Goal: Information Seeking & Learning: Learn about a topic

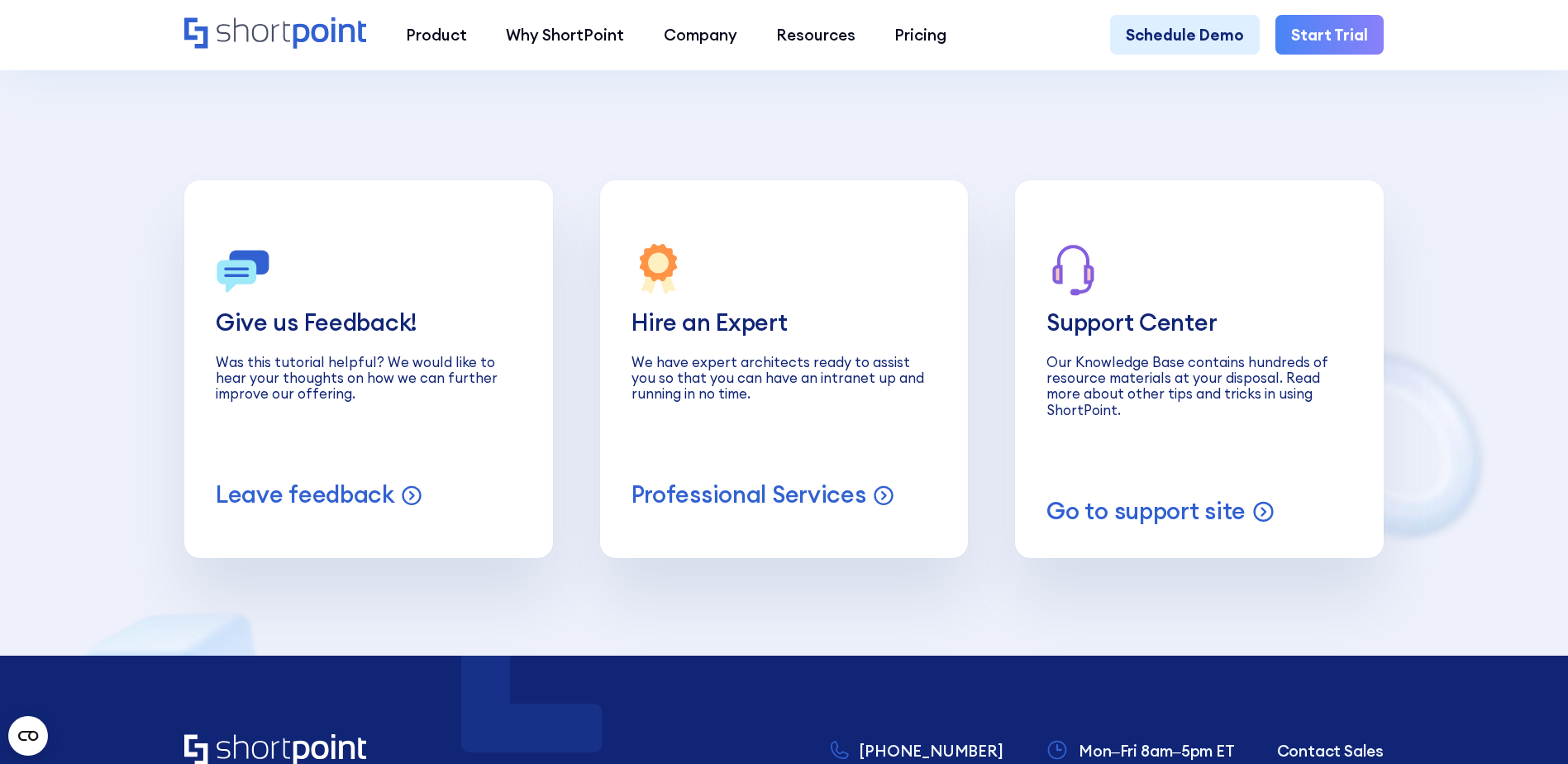
scroll to position [12649, 0]
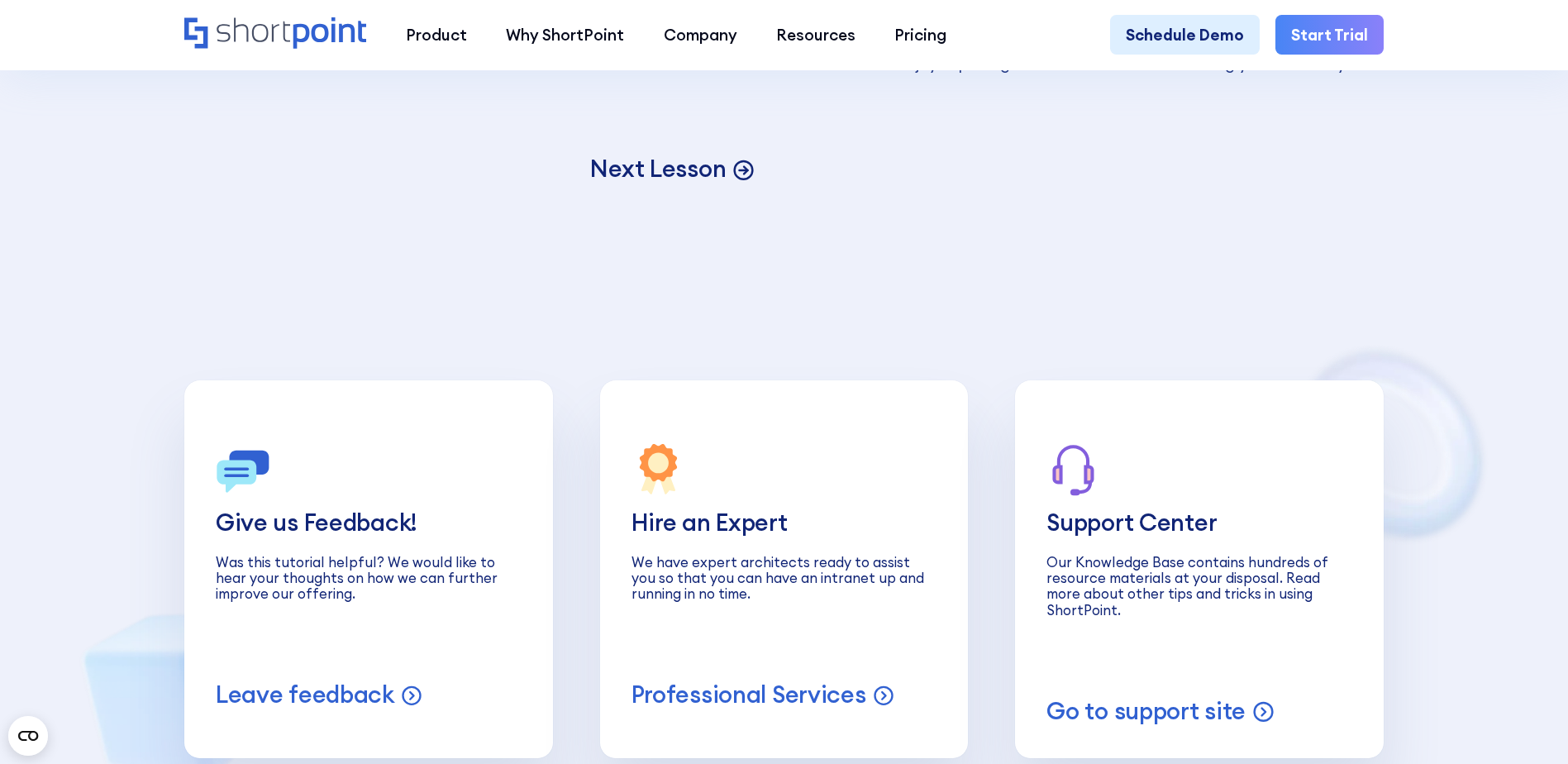
click at [684, 184] on p "Next Lesson" at bounding box center [658, 169] width 136 height 31
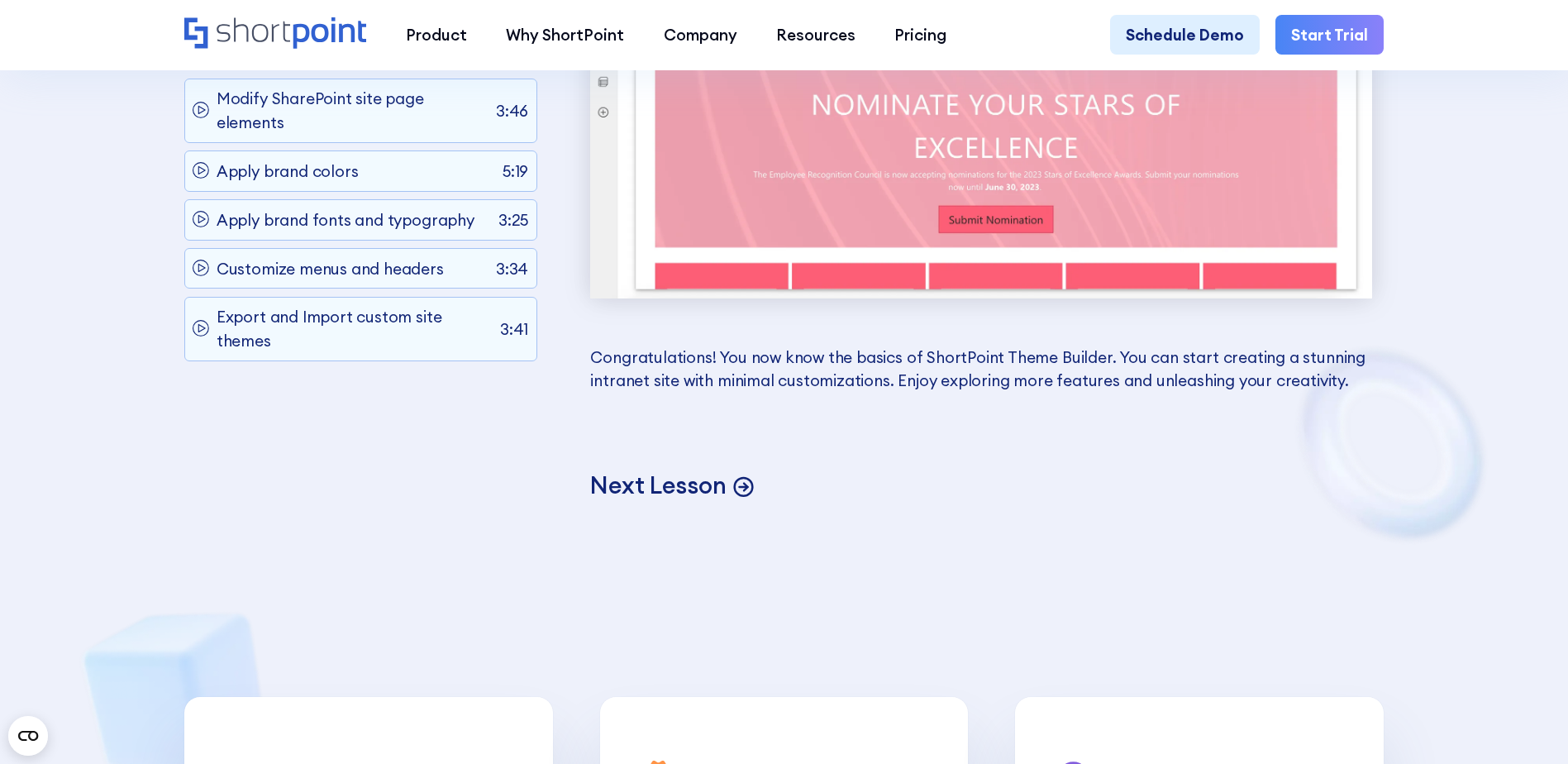
scroll to position [12318, 0]
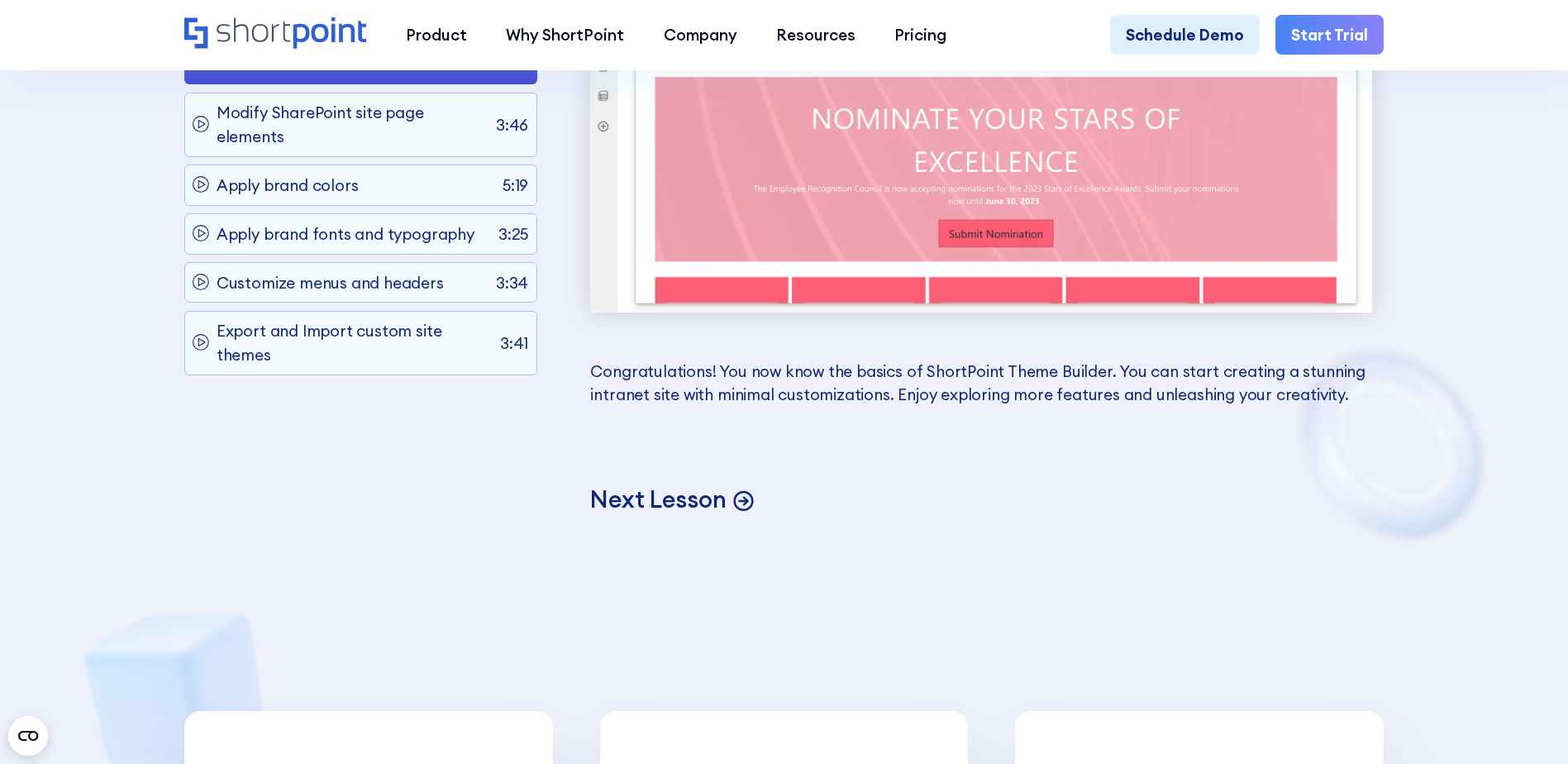
click at [664, 515] on p "Next Lesson" at bounding box center [658, 499] width 136 height 31
click at [740, 510] on icon at bounding box center [743, 499] width 23 height 23
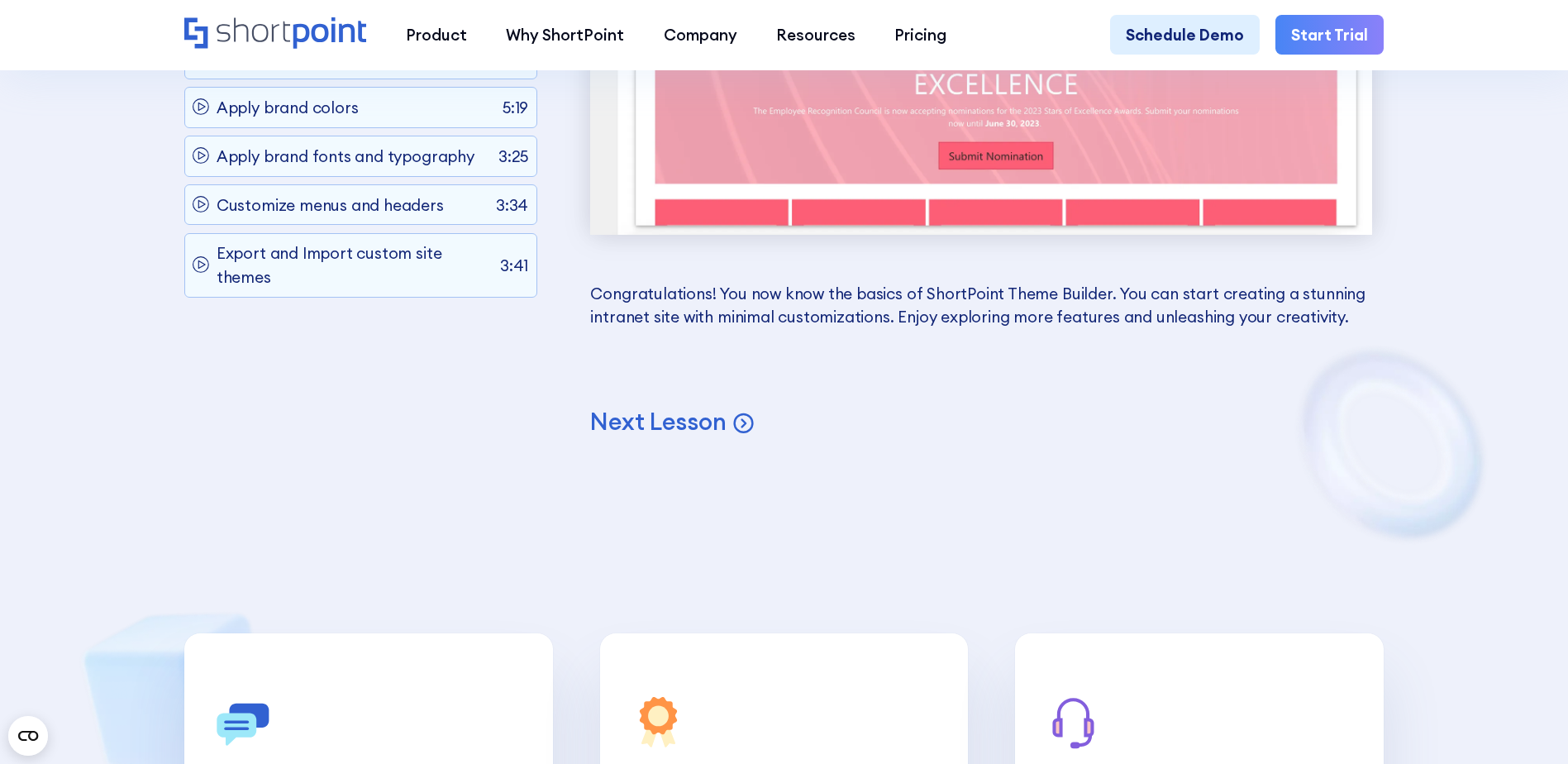
scroll to position [12649, 0]
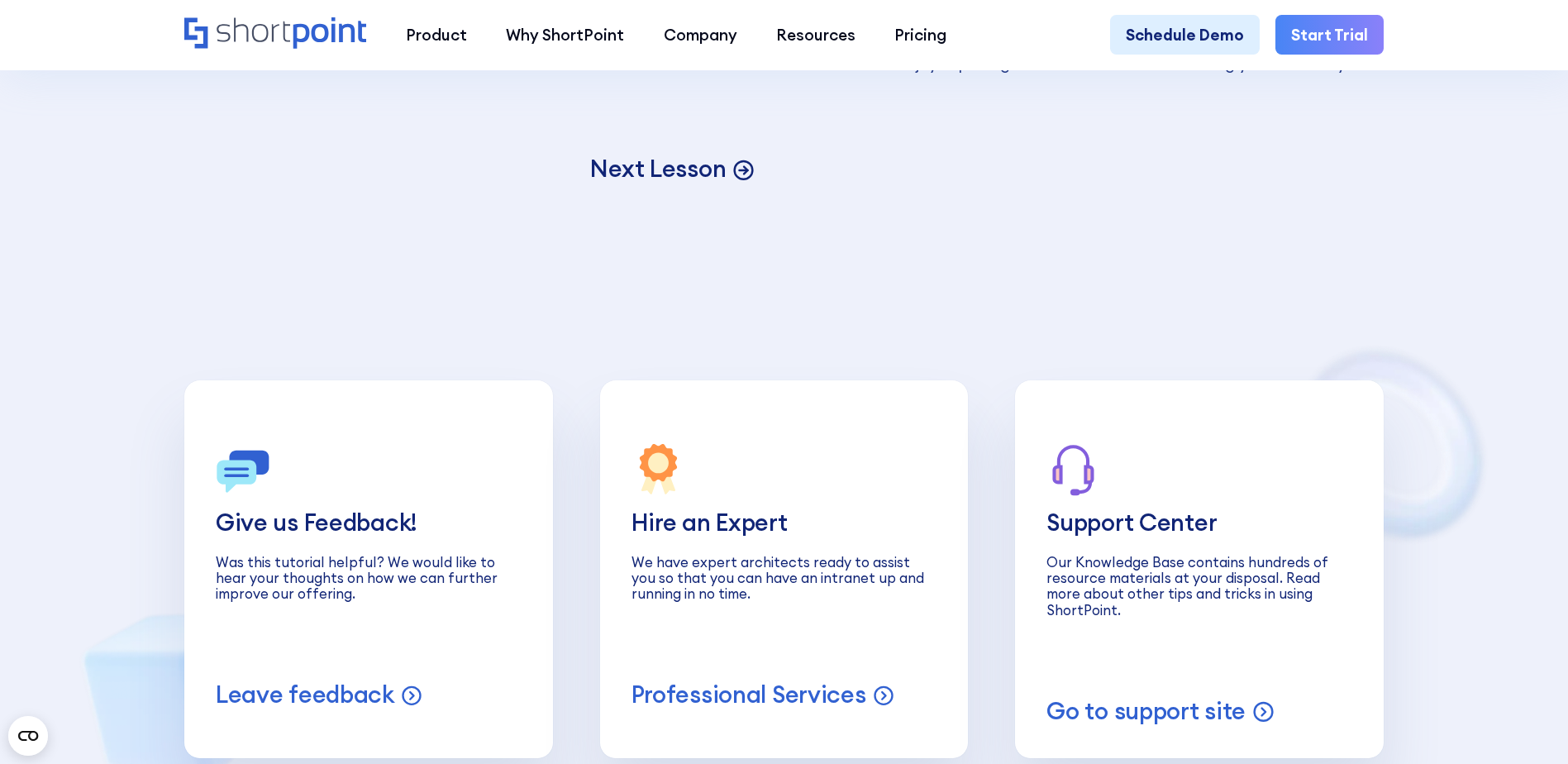
click at [705, 184] on p "Next Lesson" at bounding box center [658, 169] width 136 height 31
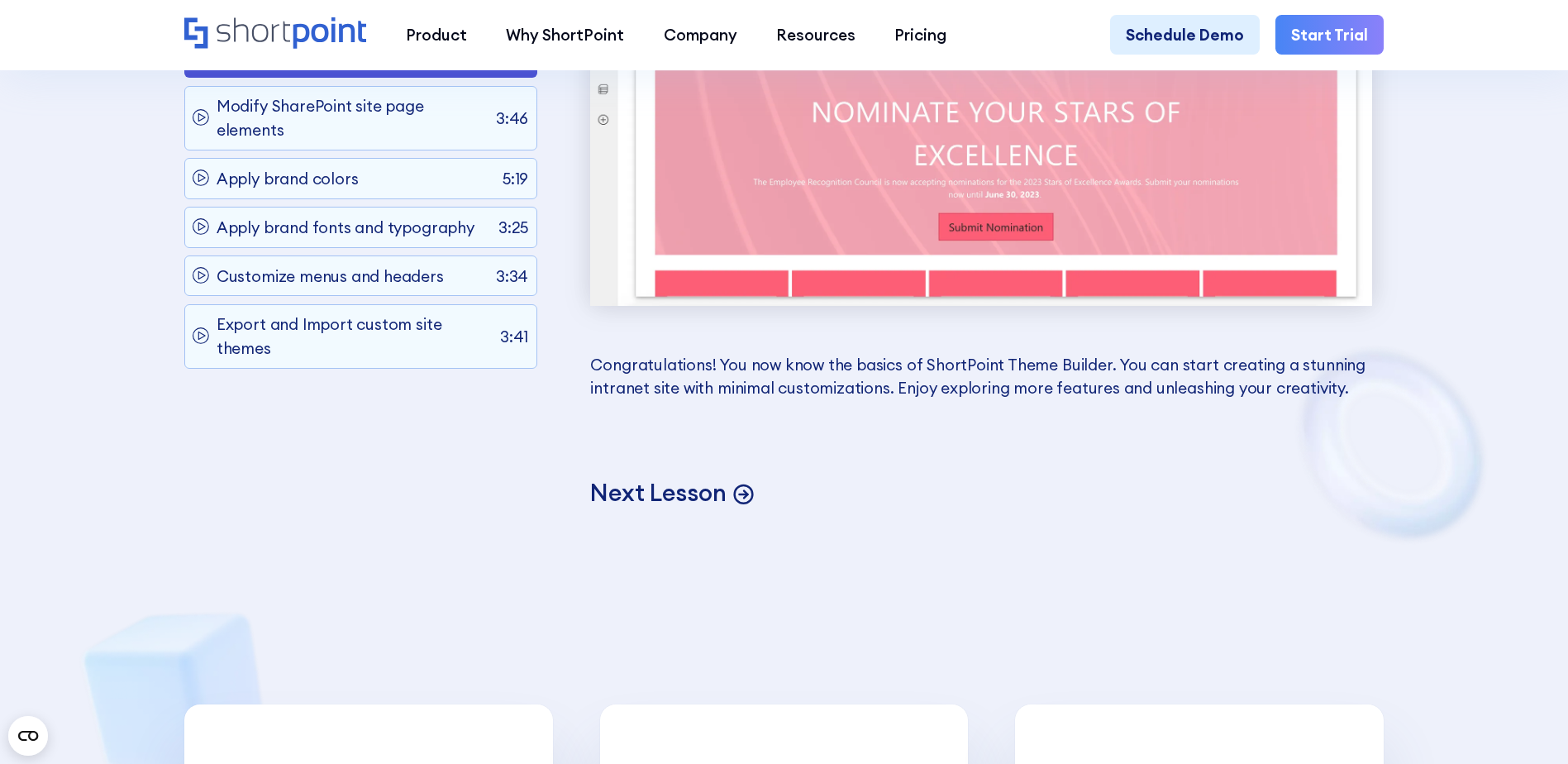
scroll to position [12566, 0]
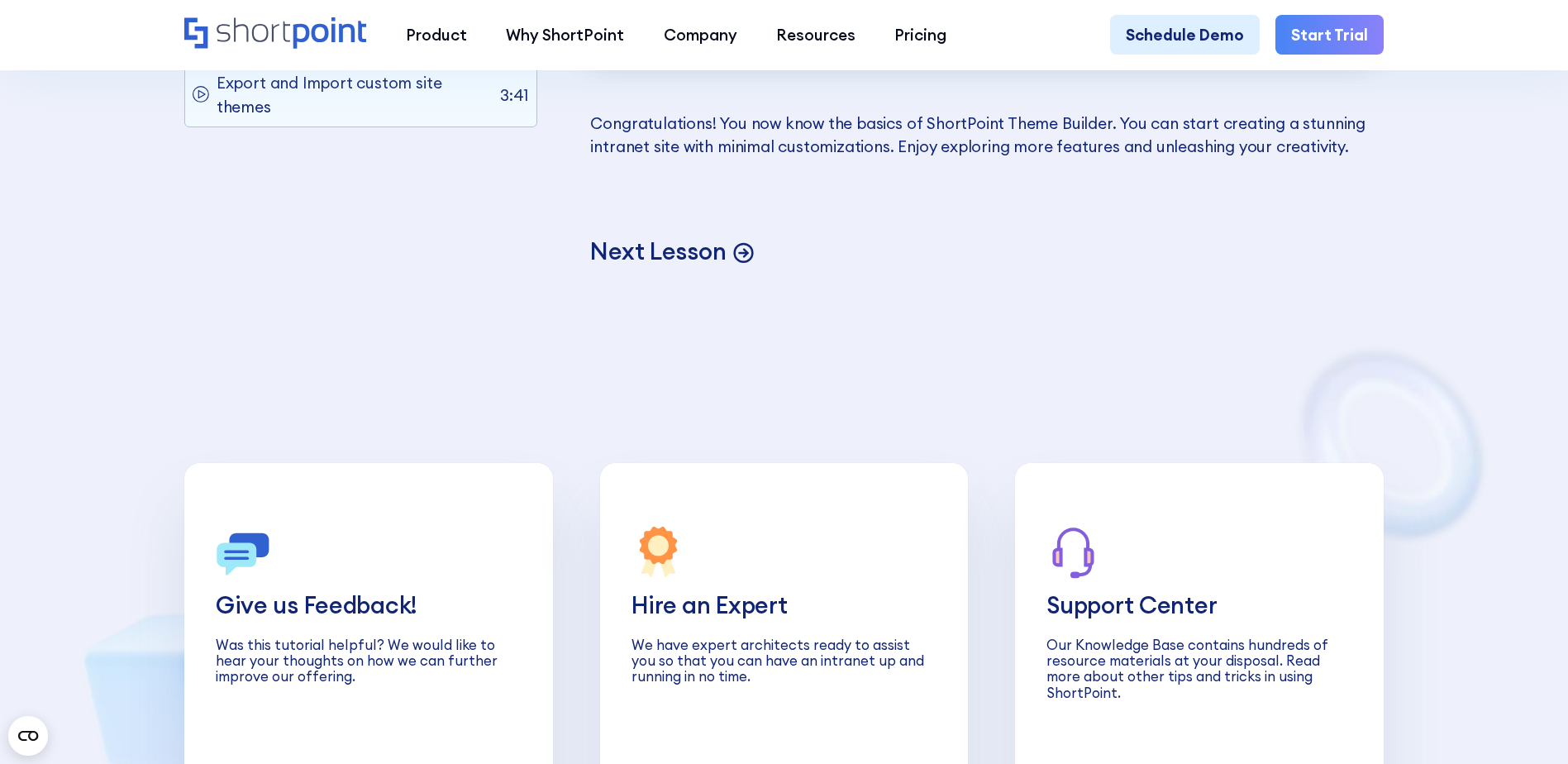
click at [727, 267] on link "Next Lesson" at bounding box center [980, 251] width 781 height 31
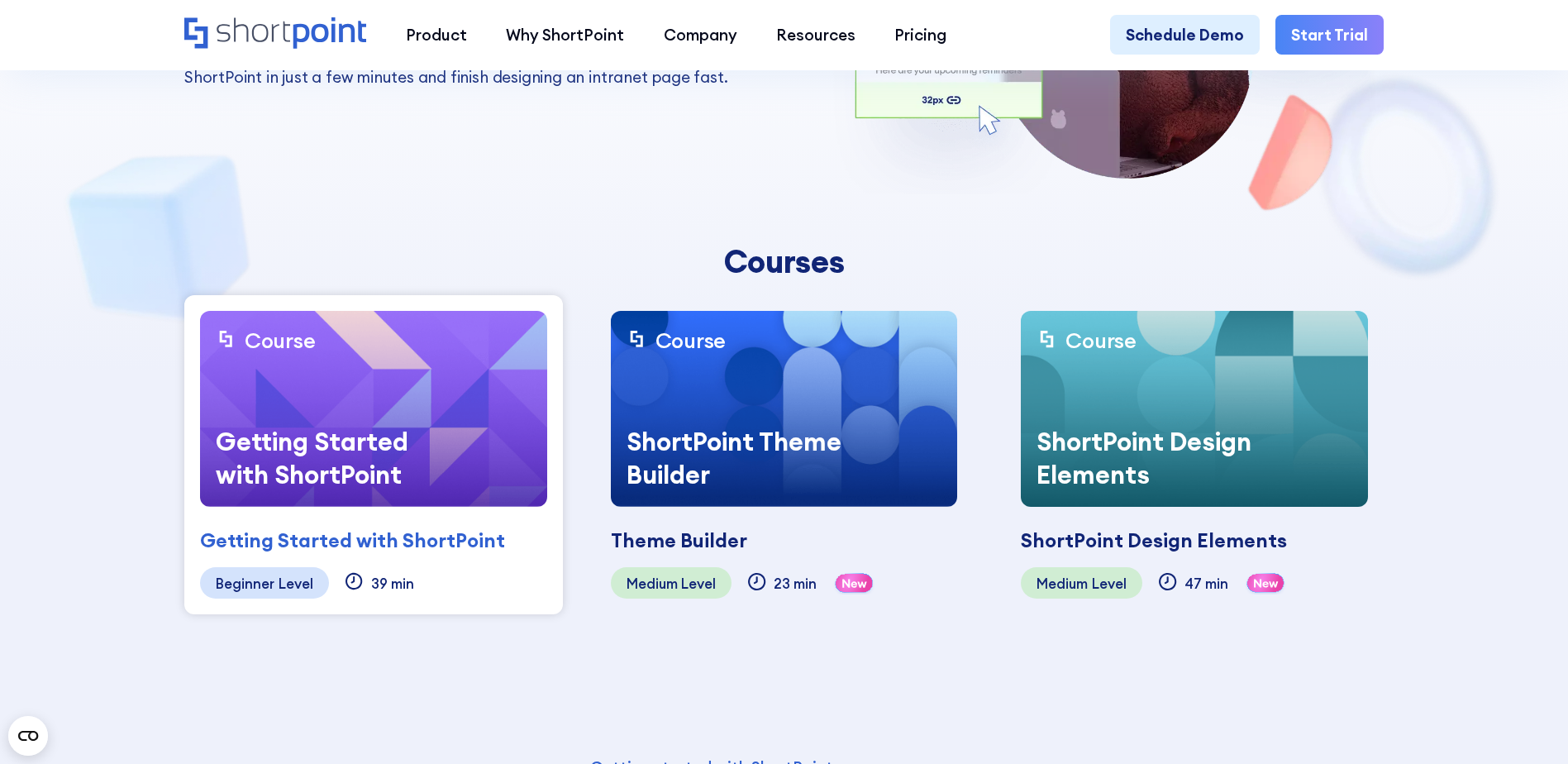
scroll to position [496, 0]
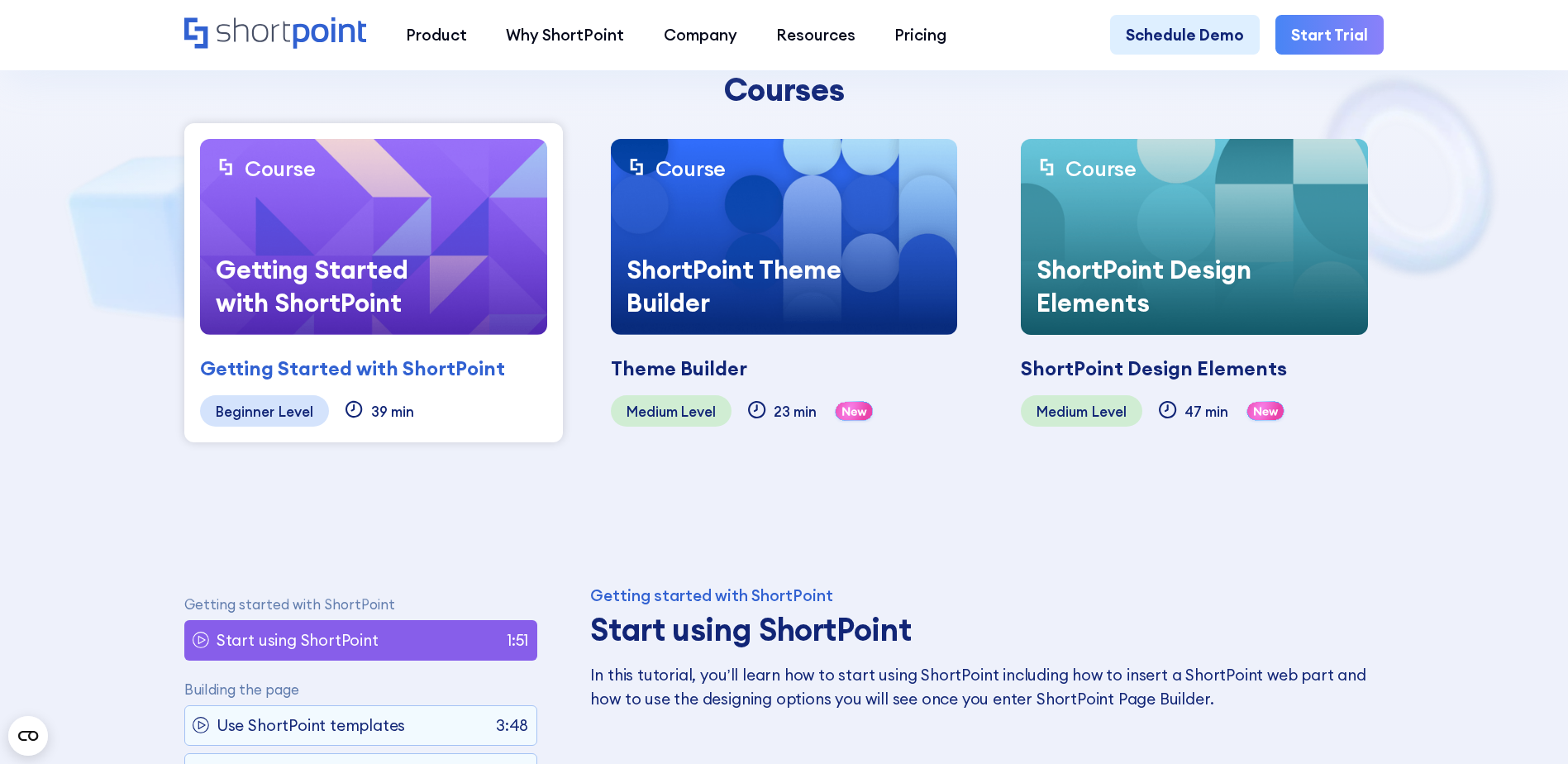
click at [698, 193] on img at bounding box center [784, 236] width 347 height 196
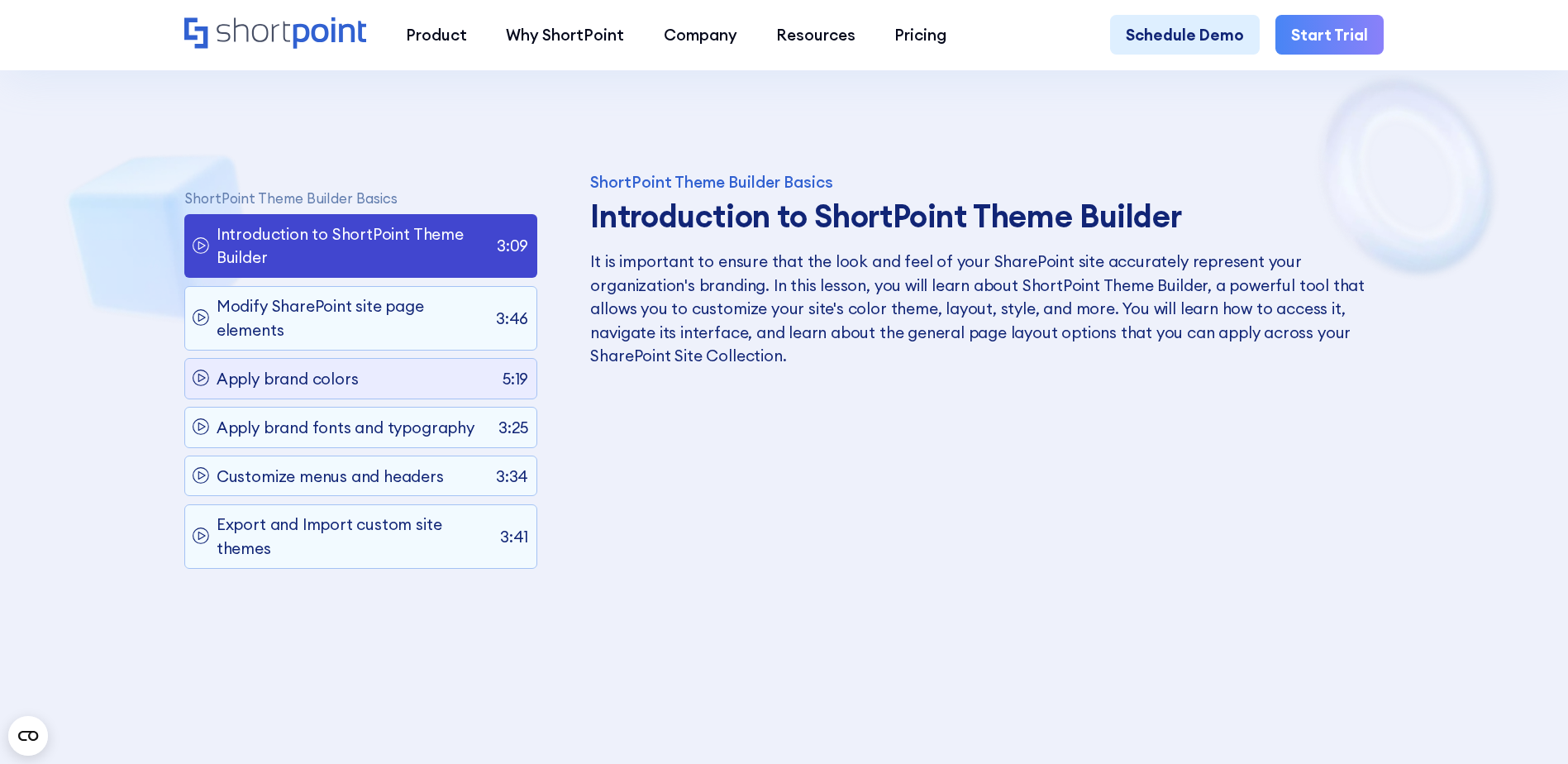
click at [330, 397] on div "Apply brand colors 5:19" at bounding box center [360, 378] width 353 height 41
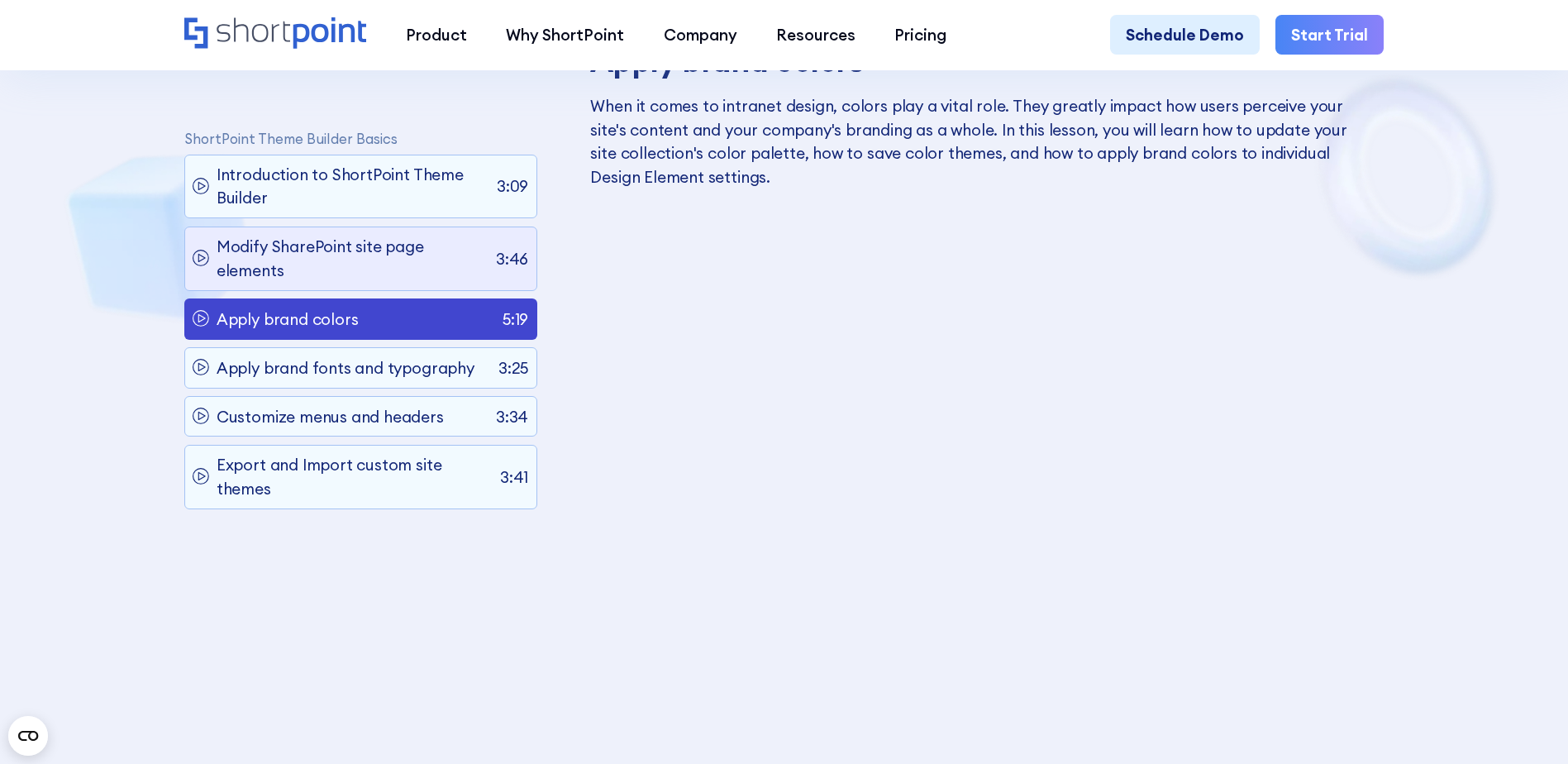
click at [327, 275] on p "Modify SharePoint site page elements" at bounding box center [352, 258] width 272 height 47
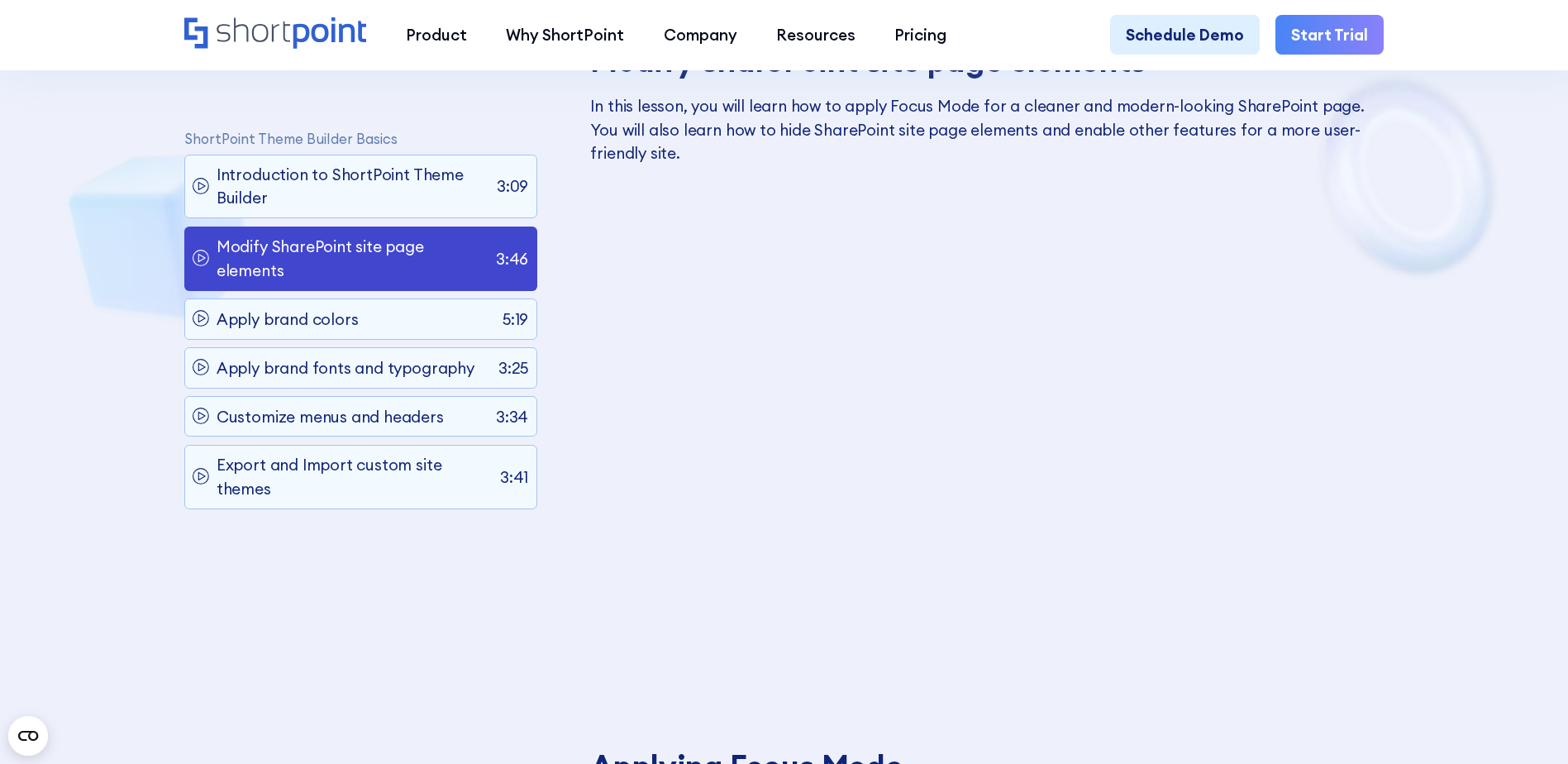
click at [313, 348] on div "ShortPoint Theme Builder Basics Introduction to ShortPoint Theme Builder 3:09 M…" at bounding box center [360, 382] width 353 height 535
click at [312, 351] on div "Apply brand fonts and typography 3:25" at bounding box center [360, 367] width 353 height 41
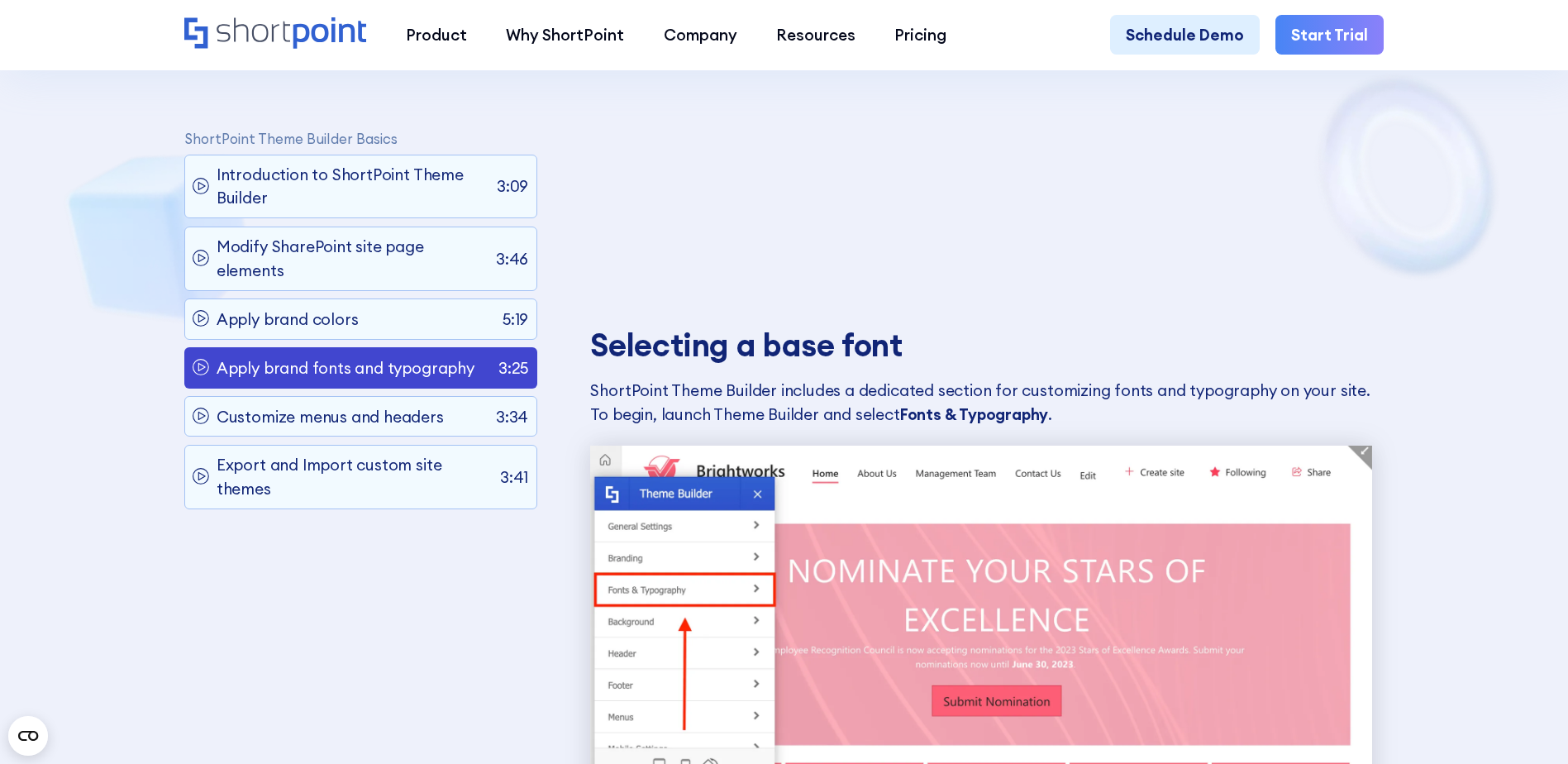
scroll to position [1726, 0]
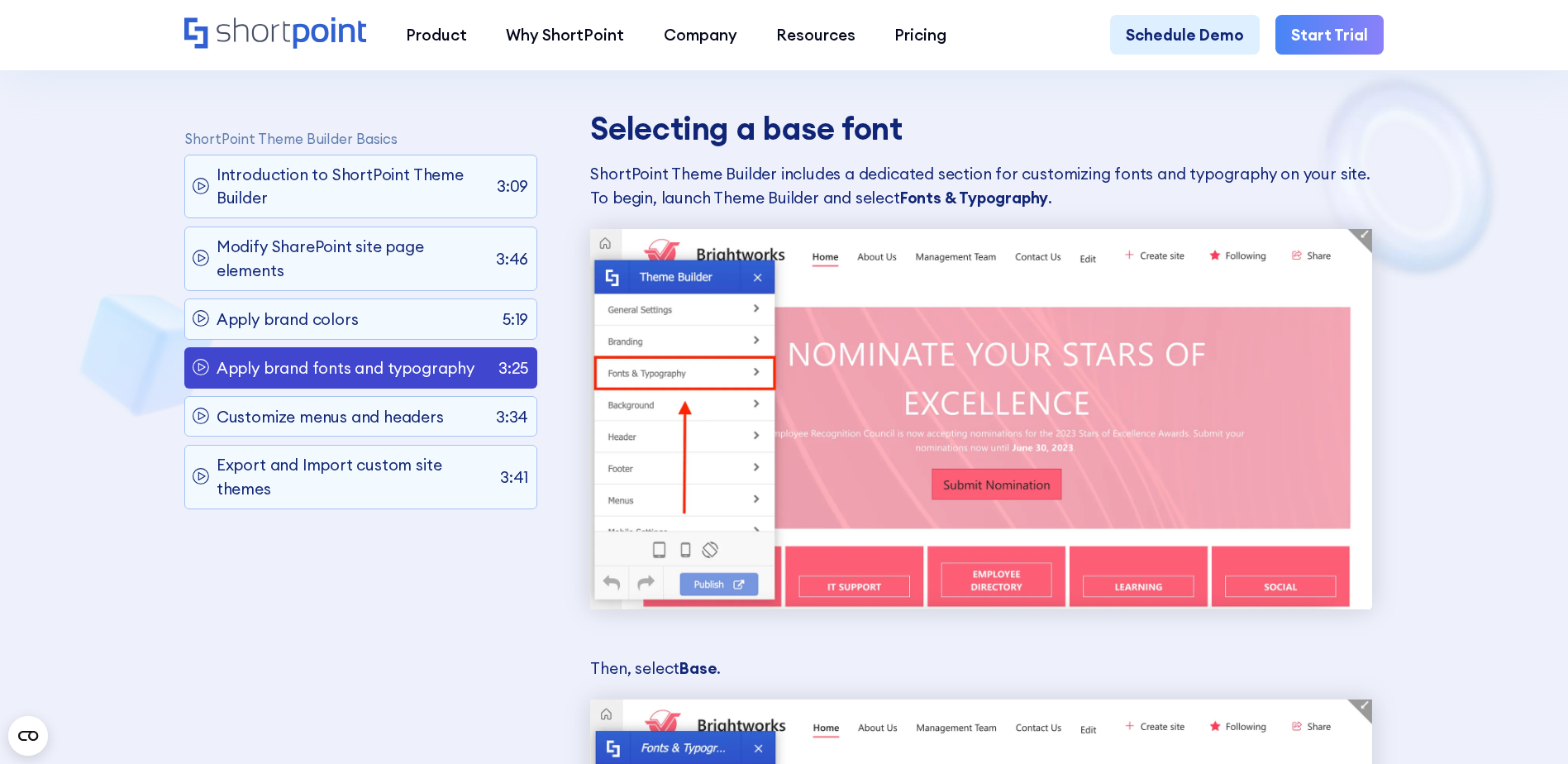
click at [323, 222] on div "ShortPoint Theme Builder Basics Introduction to ShortPoint Theme Builder 3:09 M…" at bounding box center [360, 382] width 353 height 535
click at [355, 206] on p "Introduction to ShortPoint Theme Builder" at bounding box center [353, 186] width 273 height 47
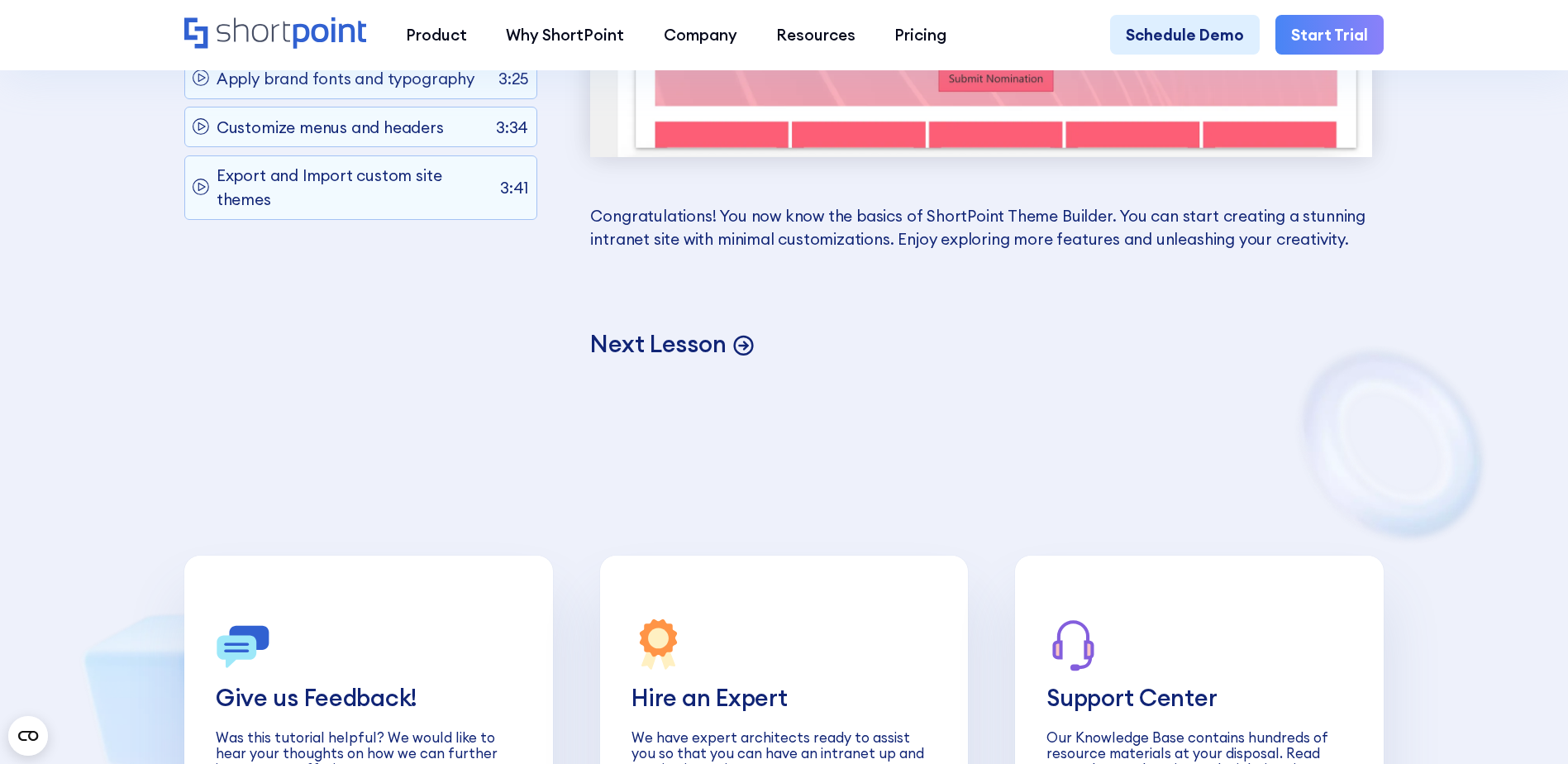
click at [707, 360] on p "Next Lesson" at bounding box center [658, 344] width 136 height 31
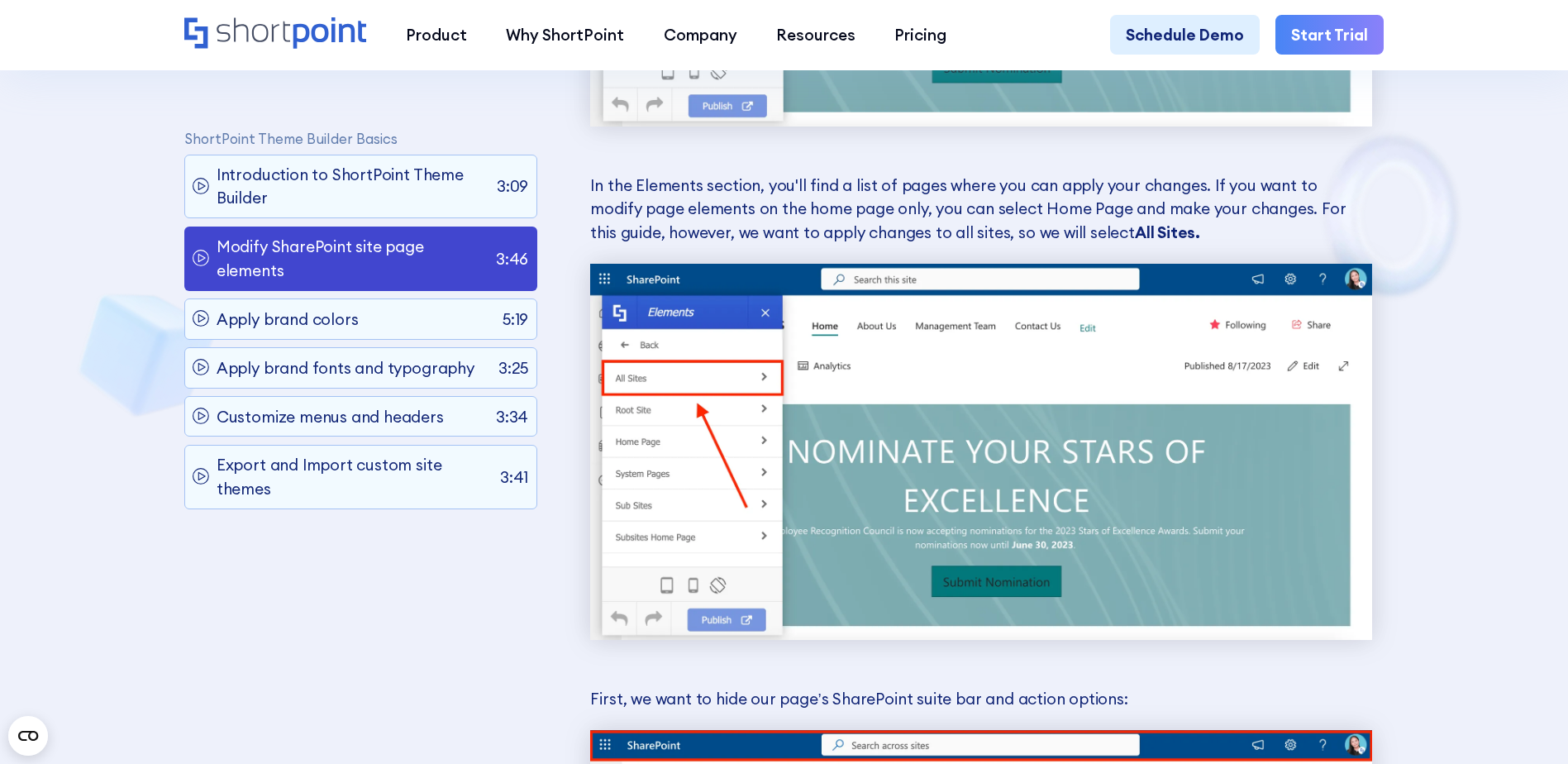
scroll to position [2883, 0]
